Goal: Task Accomplishment & Management: Manage account settings

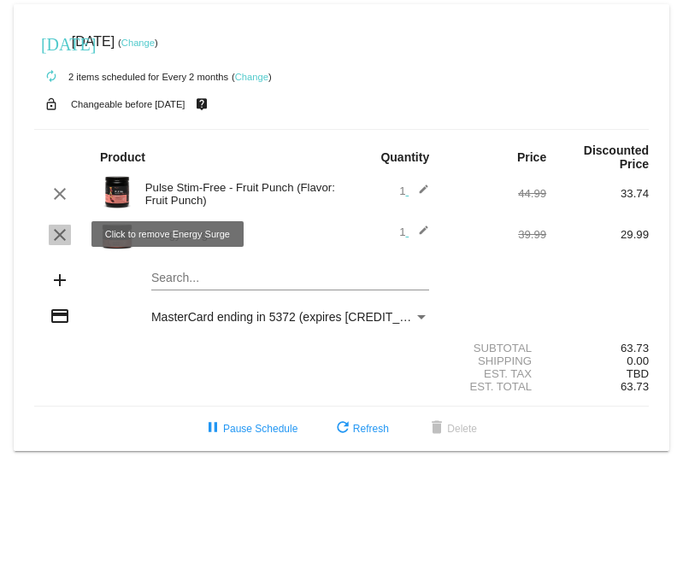
click at [55, 236] on mat-icon "clear" at bounding box center [60, 235] width 21 height 21
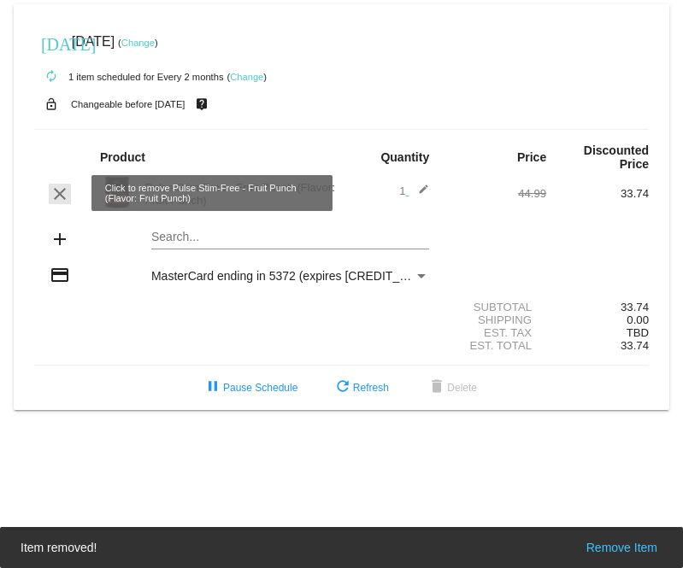
click at [58, 194] on mat-icon "clear" at bounding box center [60, 194] width 21 height 21
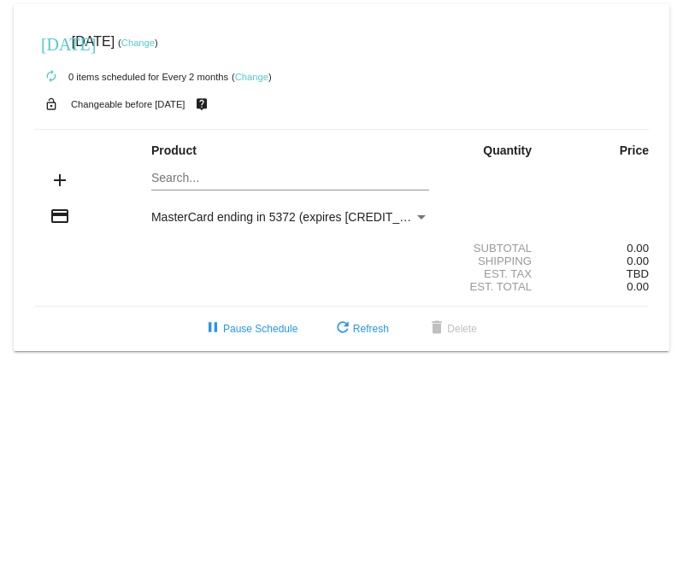
click at [248, 79] on link "Change" at bounding box center [251, 77] width 33 height 10
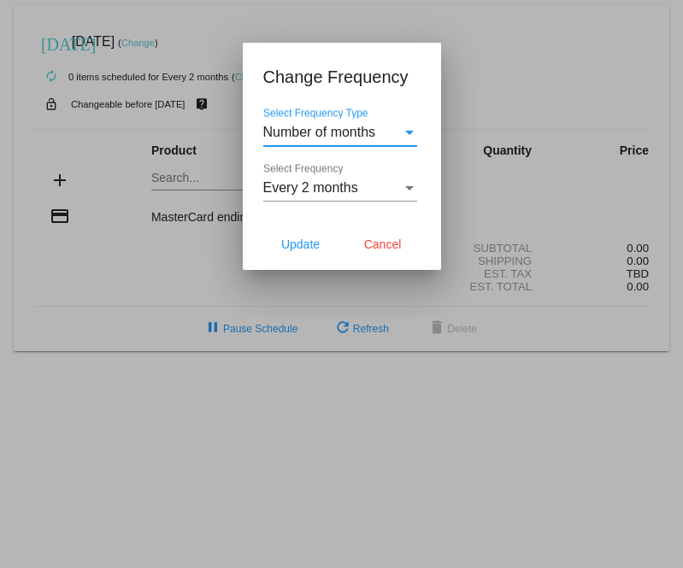
click at [412, 132] on div "Select Frequency Type" at bounding box center [409, 133] width 9 height 4
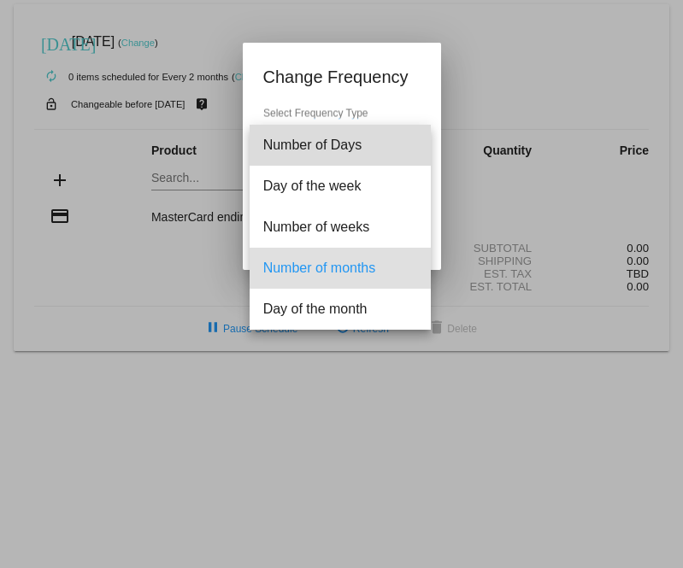
click at [412, 132] on span "Number of Days" at bounding box center [340, 145] width 154 height 41
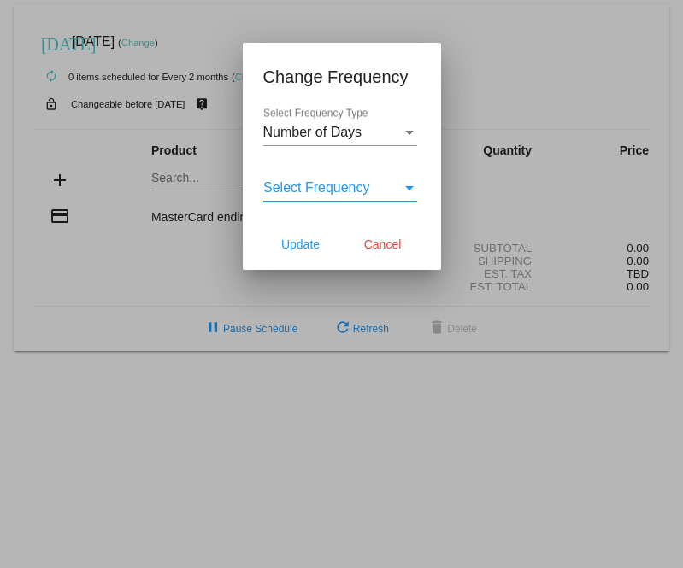
click at [409, 180] on div "Select Frequency" at bounding box center [408, 187] width 15 height 15
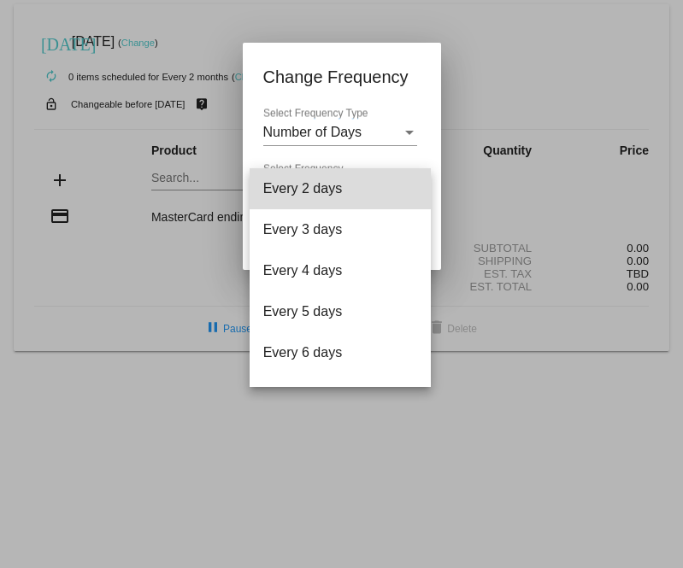
click at [409, 180] on mat-option "Every 2 days" at bounding box center [339, 188] width 181 height 41
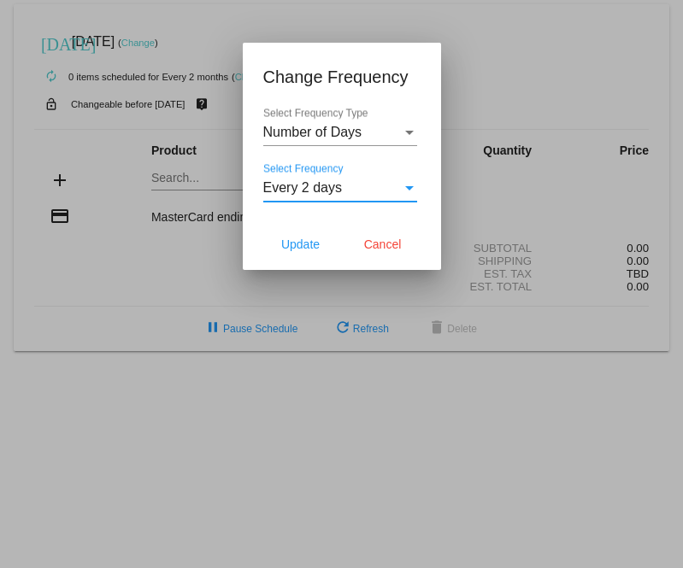
click at [410, 185] on div "Select Frequency" at bounding box center [408, 187] width 15 height 15
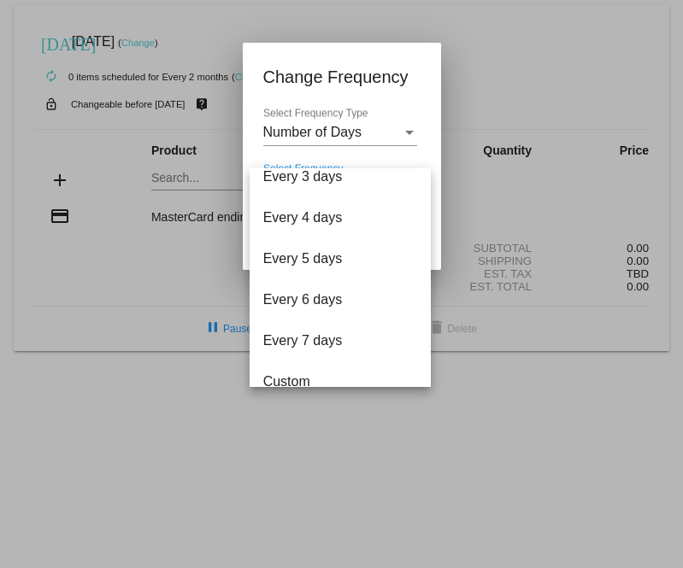
scroll to position [68, 0]
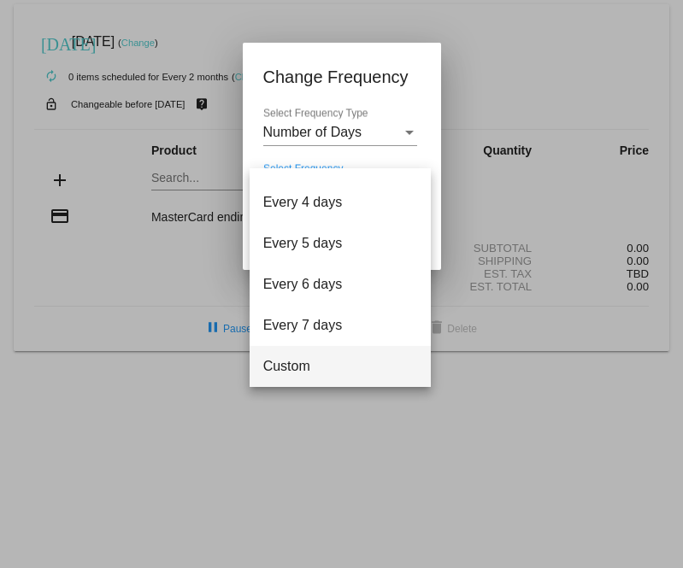
click at [365, 373] on span "Custom" at bounding box center [340, 366] width 154 height 41
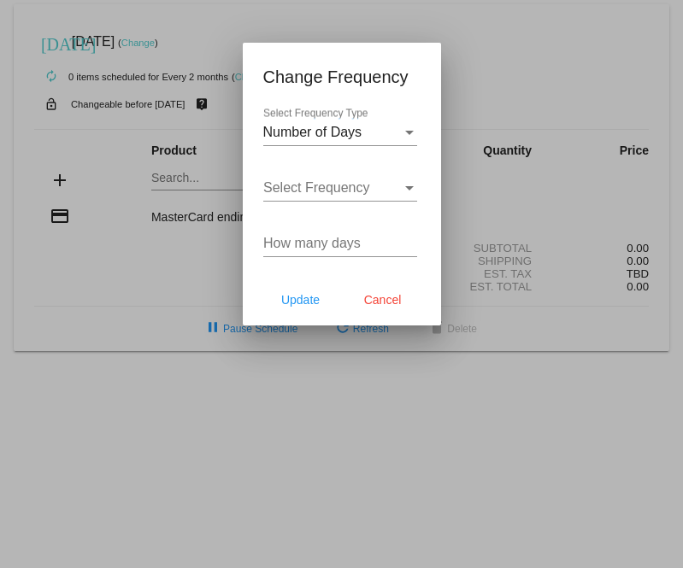
click at [413, 108] on div "Number of Days Select Frequency Type" at bounding box center [340, 127] width 154 height 38
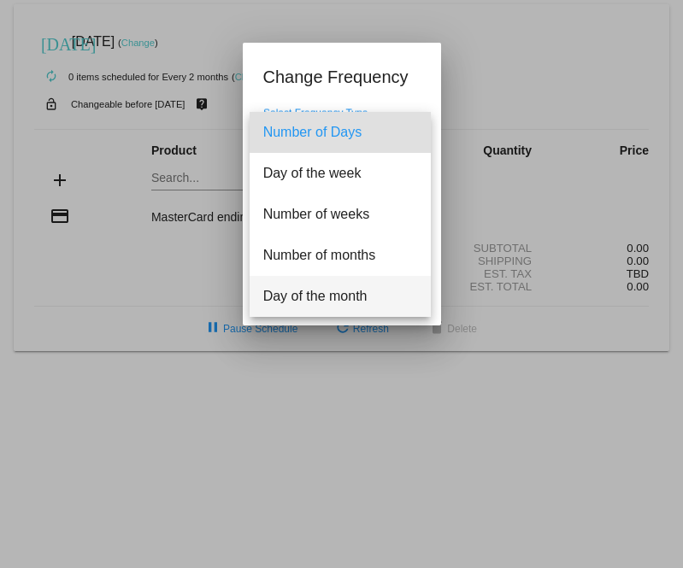
click at [372, 298] on span "Day of the month" at bounding box center [340, 296] width 154 height 41
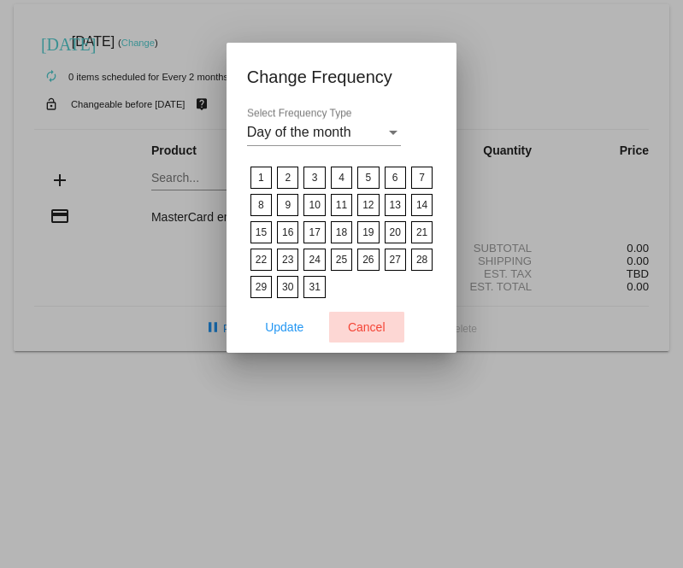
click at [366, 324] on span "Cancel" at bounding box center [367, 327] width 38 height 14
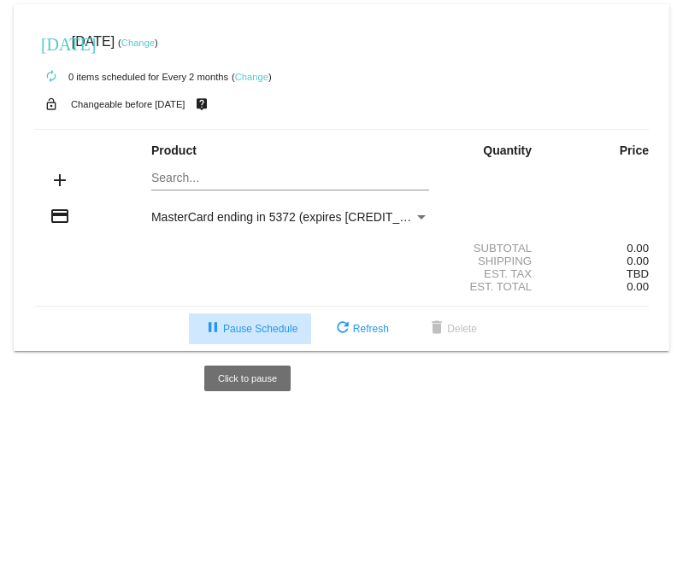
click at [273, 332] on span "pause Pause Schedule" at bounding box center [249, 329] width 95 height 12
